Goal: Information Seeking & Learning: Learn about a topic

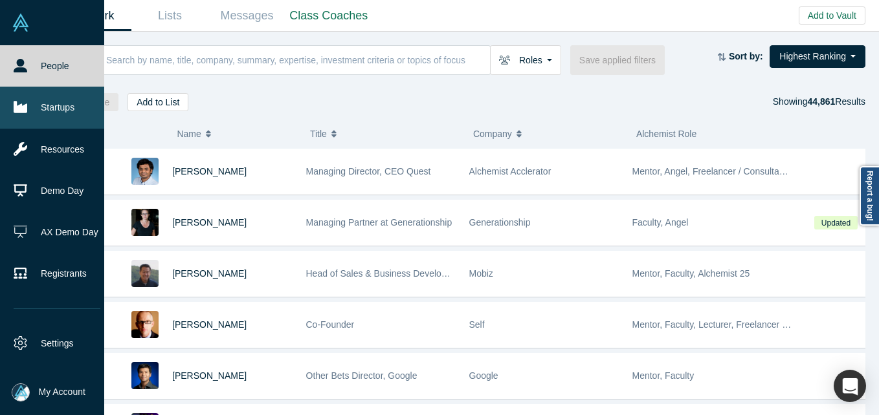
click at [35, 109] on link "Startups" at bounding box center [57, 107] width 114 height 41
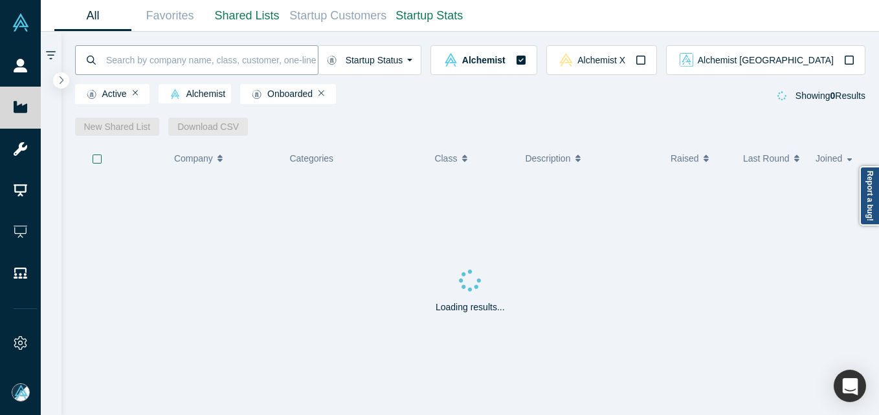
click at [258, 61] on input at bounding box center [211, 60] width 213 height 30
type input "[URL]"
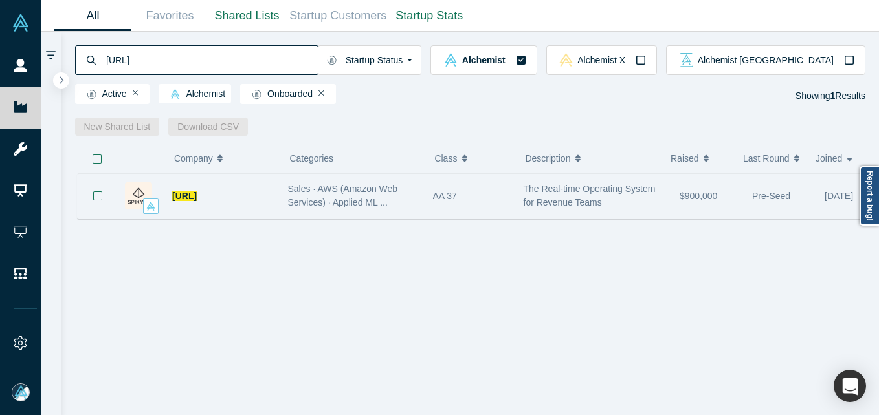
click at [184, 199] on span "[URL]" at bounding box center [184, 196] width 25 height 10
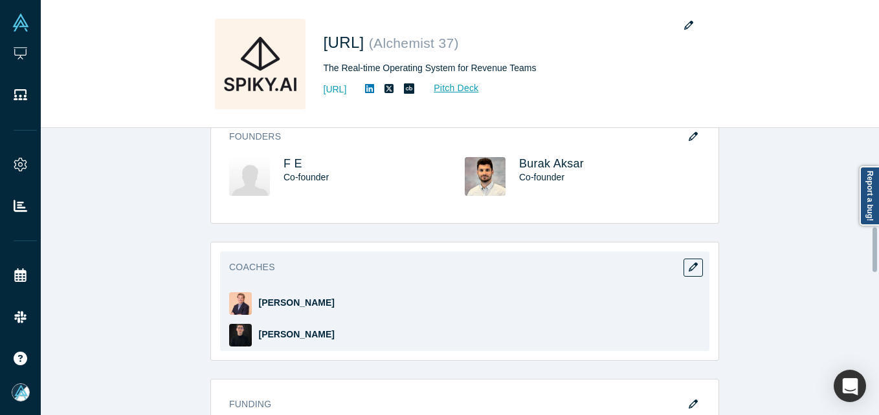
scroll to position [582, 0]
